Goal: Find specific page/section

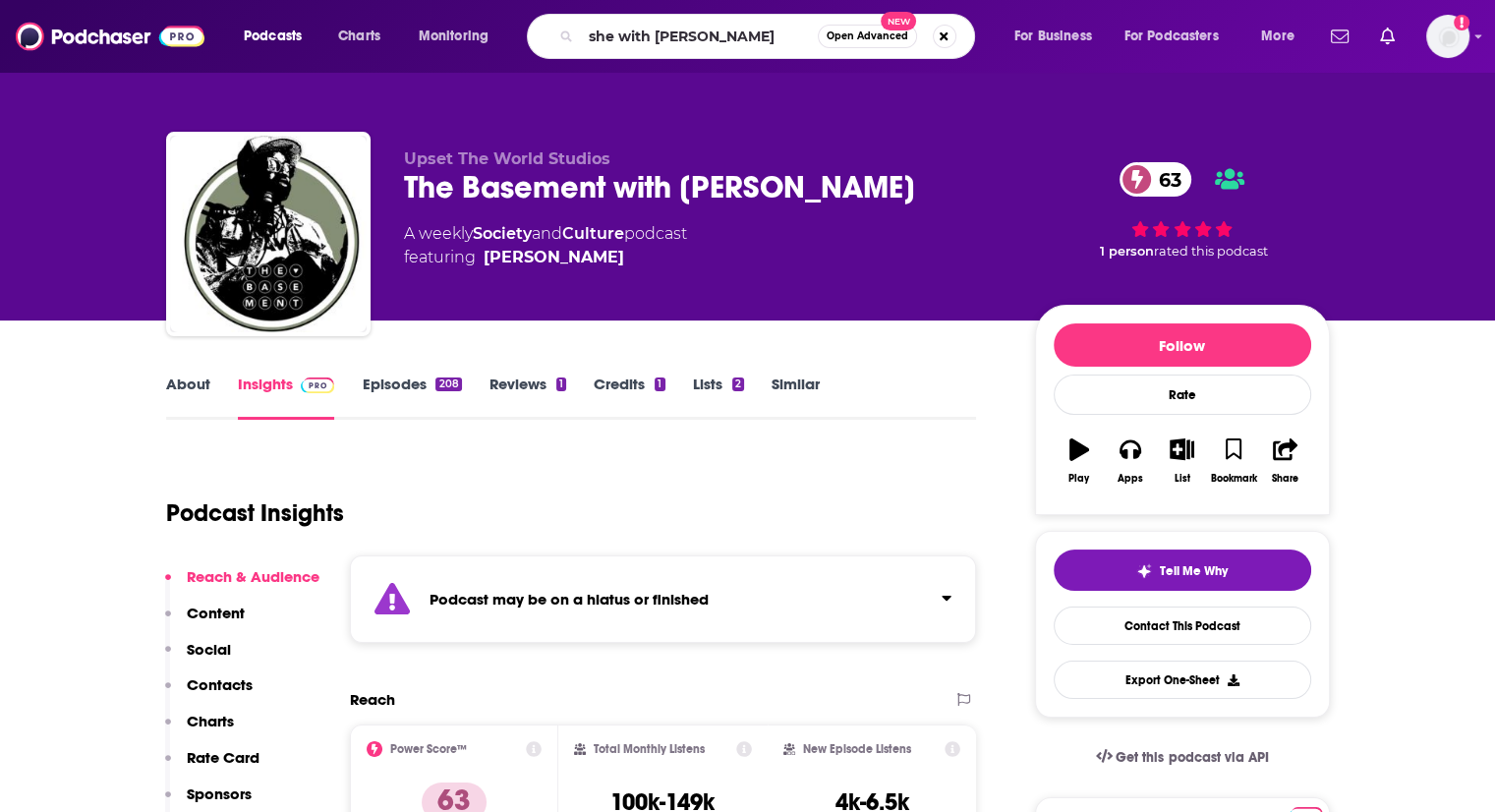
type input "she with [PERSON_NAME]"
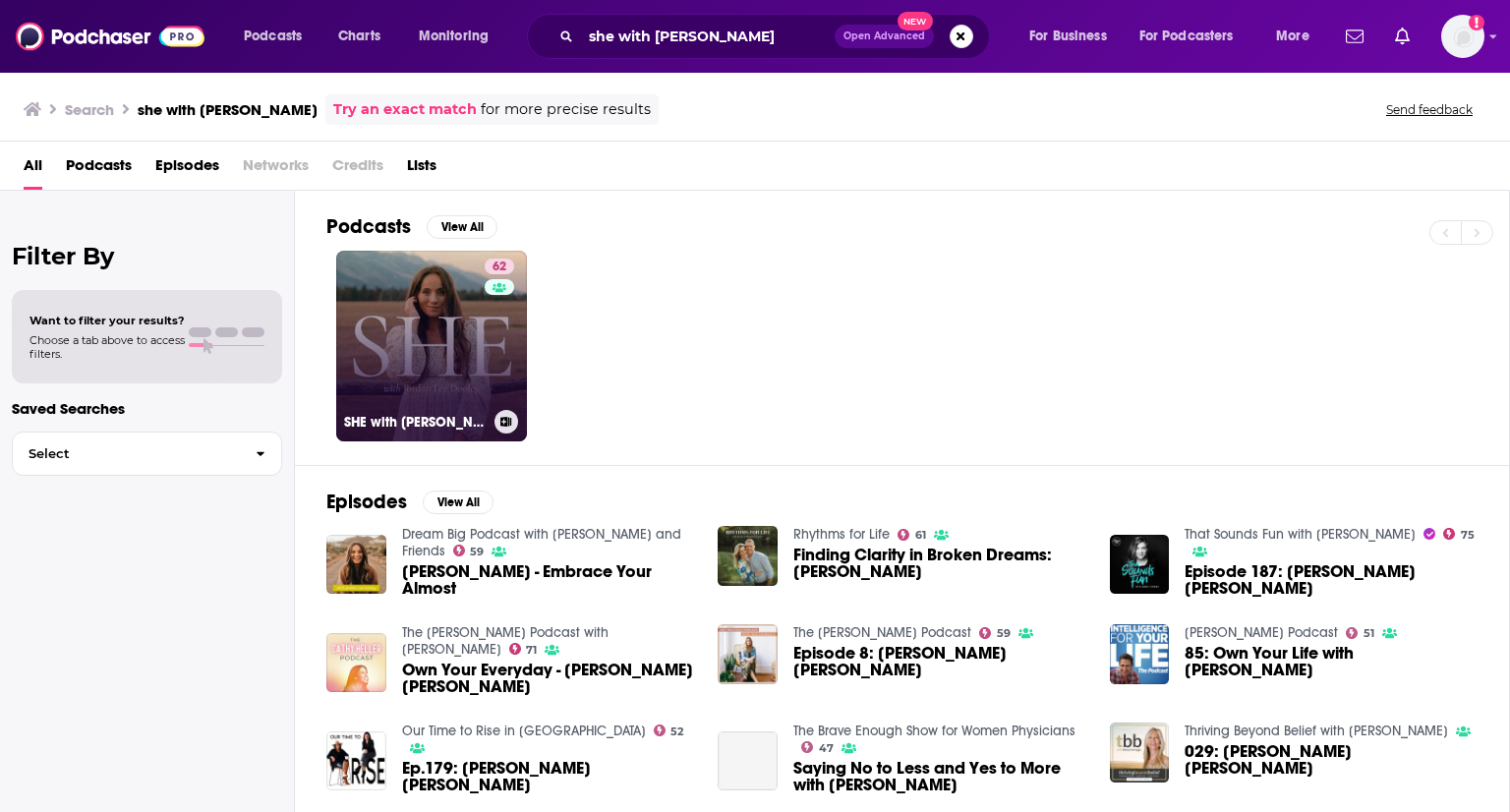
click at [409, 348] on link "62 SHE with [PERSON_NAME] [PERSON_NAME]" at bounding box center [432, 346] width 191 height 191
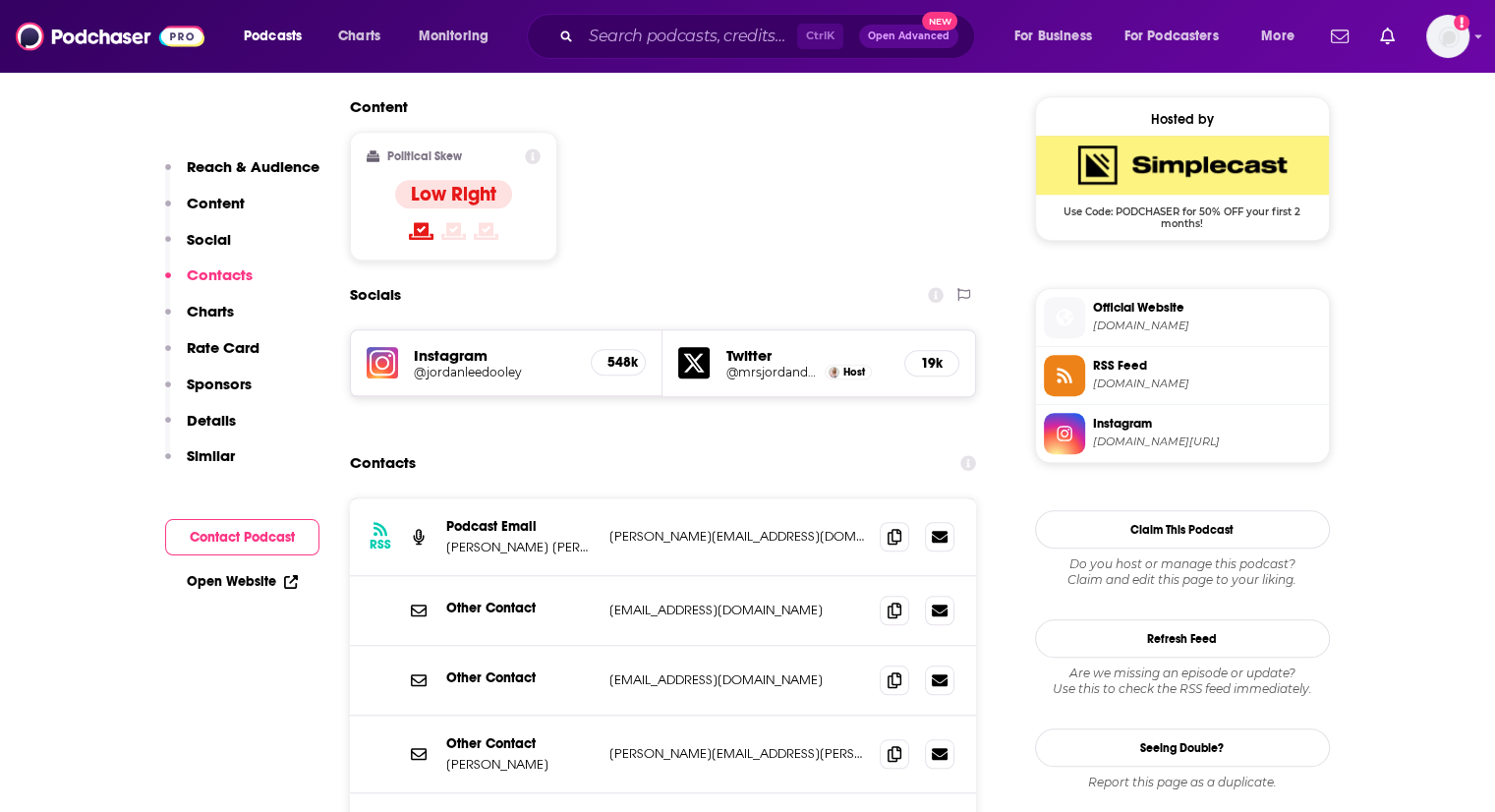
scroll to position [1573, 0]
click at [823, 275] on div "Socials" at bounding box center [663, 294] width 627 height 37
